Goal: Navigation & Orientation: Understand site structure

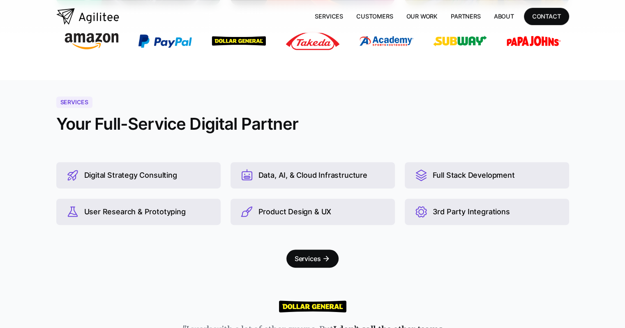
scroll to position [493, 0]
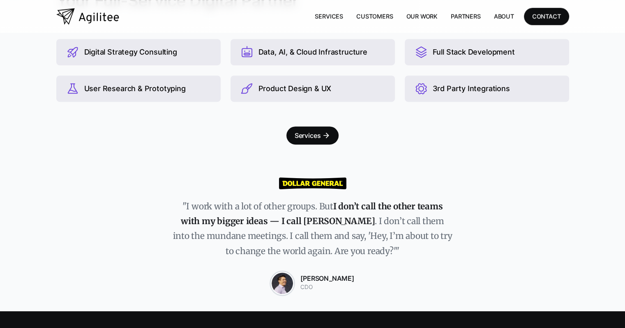
click at [289, 287] on img at bounding box center [282, 283] width 23 height 23
click at [336, 280] on strong "Chris Kung" at bounding box center [327, 278] width 54 height 8
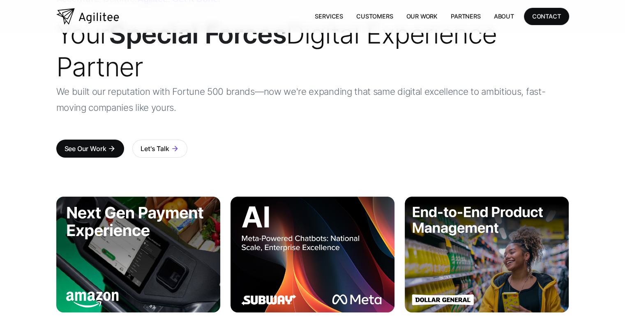
scroll to position [0, 0]
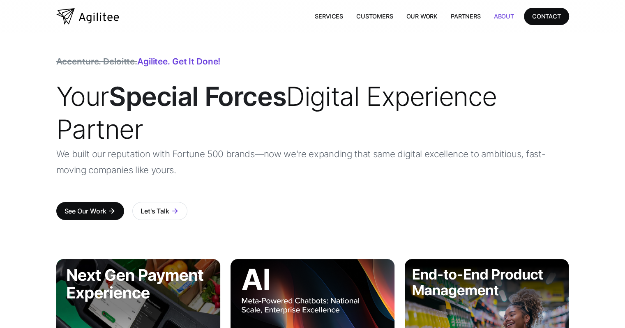
click at [501, 13] on link "About" at bounding box center [503, 16] width 33 height 17
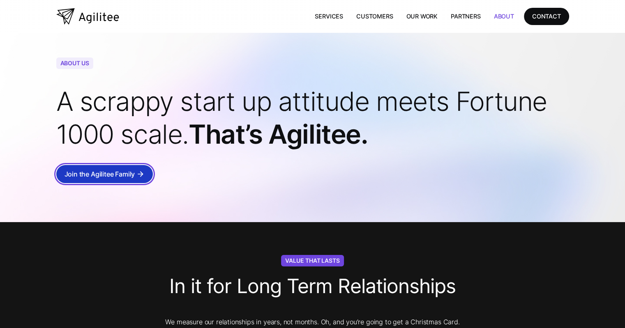
click at [115, 177] on div "Join the Agilitee Family" at bounding box center [99, 173] width 71 height 11
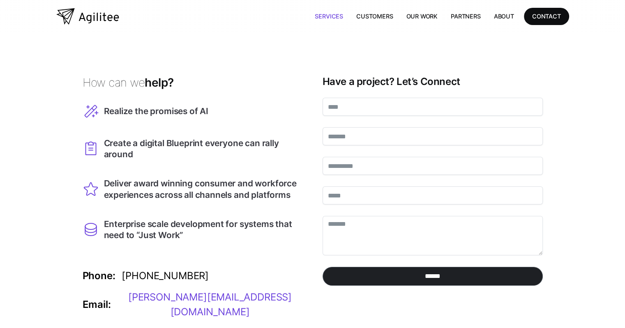
click at [332, 19] on link "Services" at bounding box center [328, 16] width 41 height 17
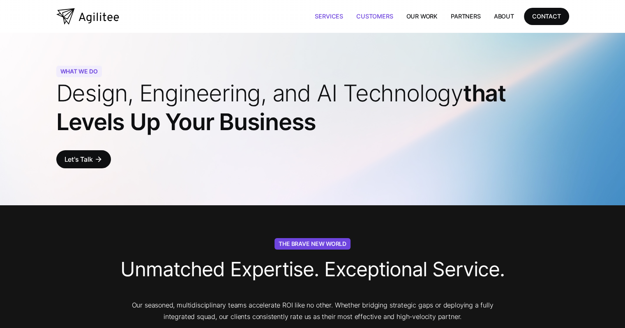
click at [378, 16] on link "Customers" at bounding box center [375, 16] width 50 height 17
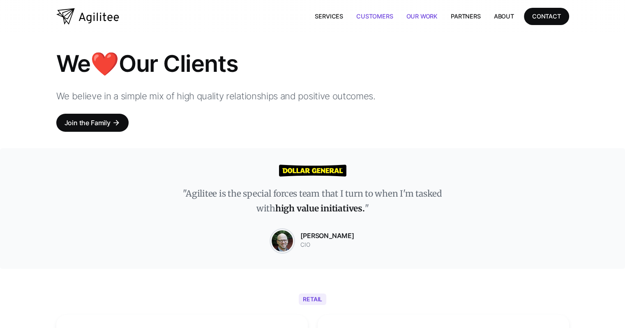
click at [428, 18] on link "Our Work" at bounding box center [421, 16] width 45 height 17
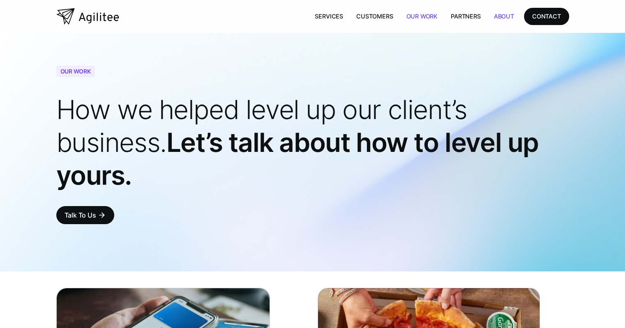
click at [504, 18] on link "About" at bounding box center [503, 16] width 33 height 17
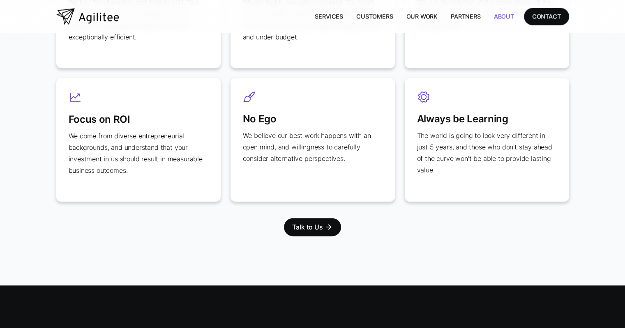
scroll to position [698, 0]
